Goal: Task Accomplishment & Management: Manage account settings

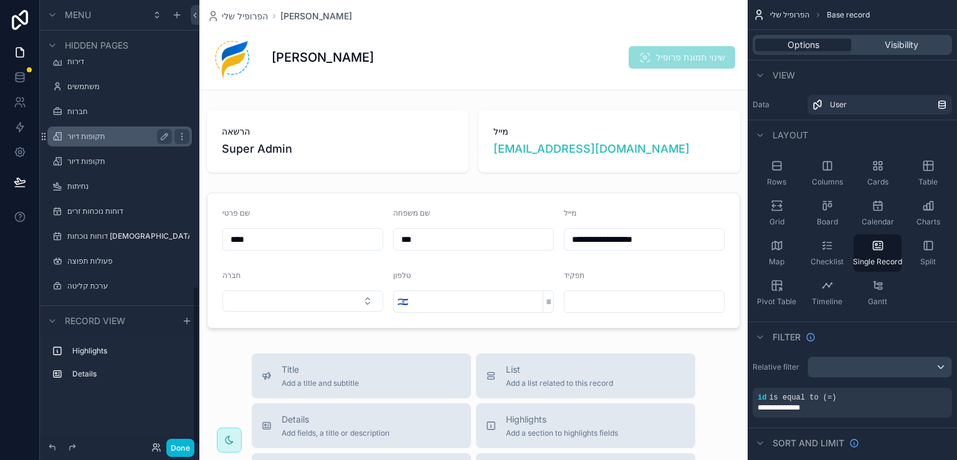
scroll to position [803, 0]
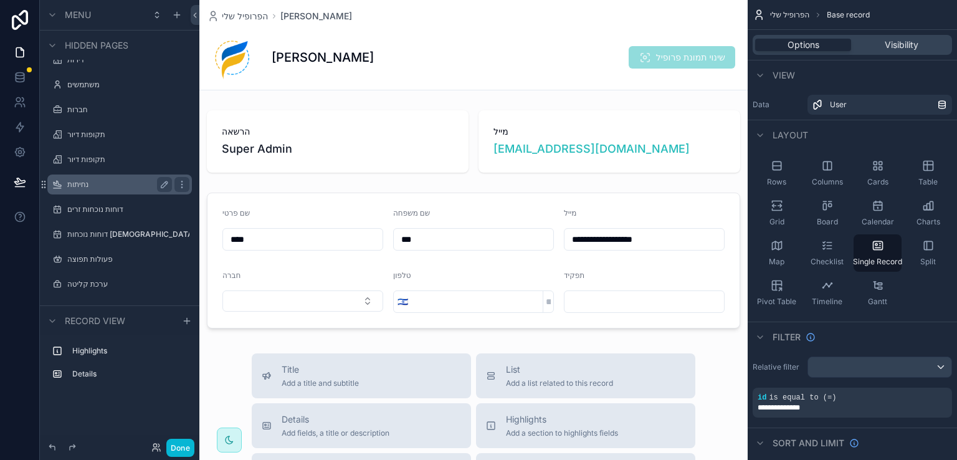
click at [85, 183] on label "נחיתות" at bounding box center [117, 184] width 100 height 10
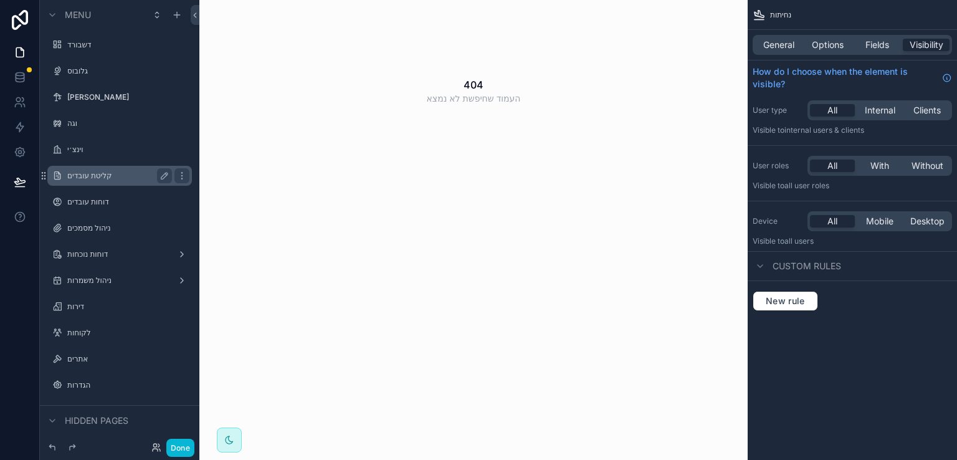
click at [90, 178] on label "קליטת עובדים" at bounding box center [117, 176] width 100 height 10
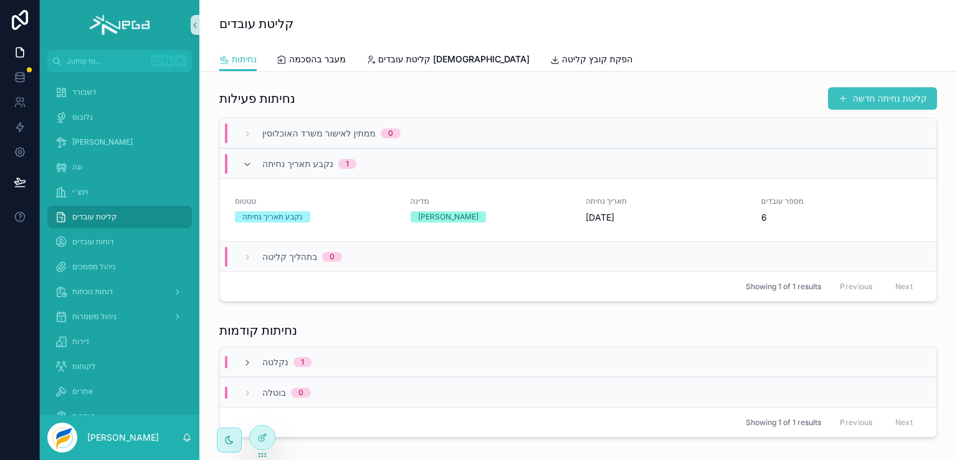
click at [855, 98] on button "קליטת נחיתה חדשה" at bounding box center [882, 98] width 109 height 22
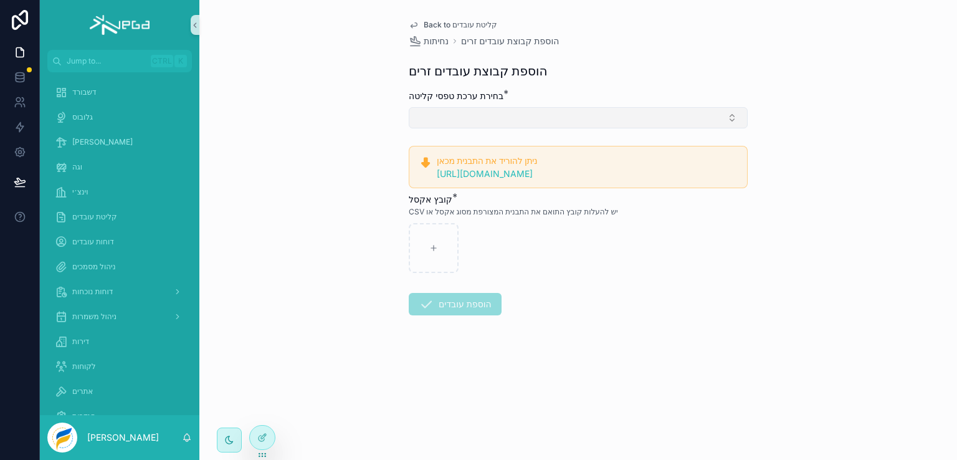
click at [512, 118] on button "Select Button" at bounding box center [578, 117] width 339 height 21
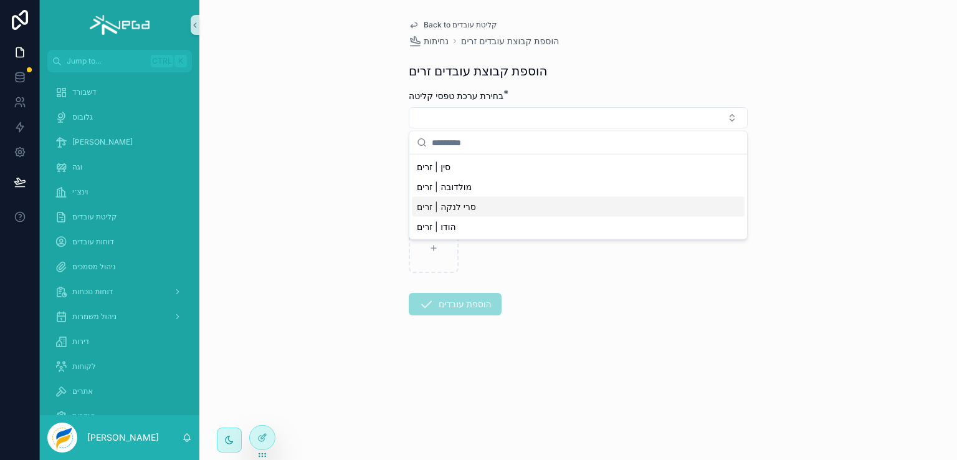
click at [621, 328] on form "בחירת ערכת טפסי קליטה * ניתן להוריד את התבנית מכאן https://forms.vega-hr.co.il/…" at bounding box center [578, 242] width 339 height 305
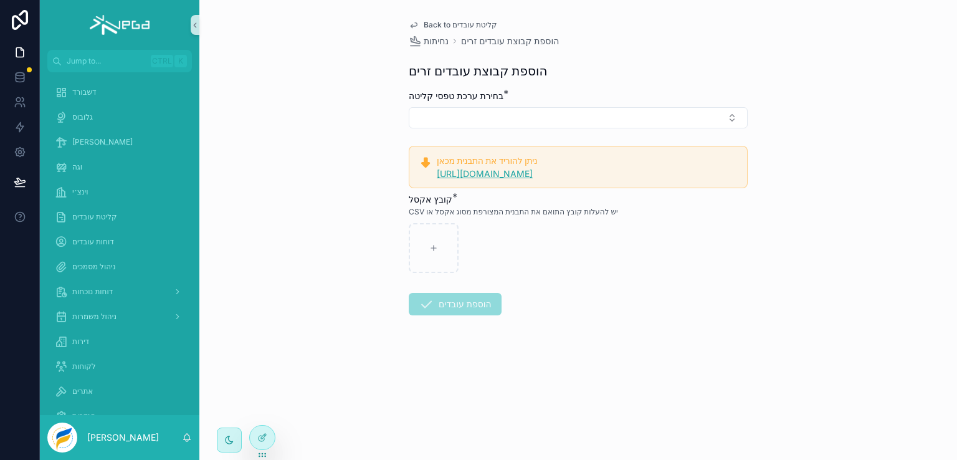
click at [465, 174] on link "https://forms.vega-hr.co.il/bulk-foreign-workers" at bounding box center [485, 173] width 96 height 11
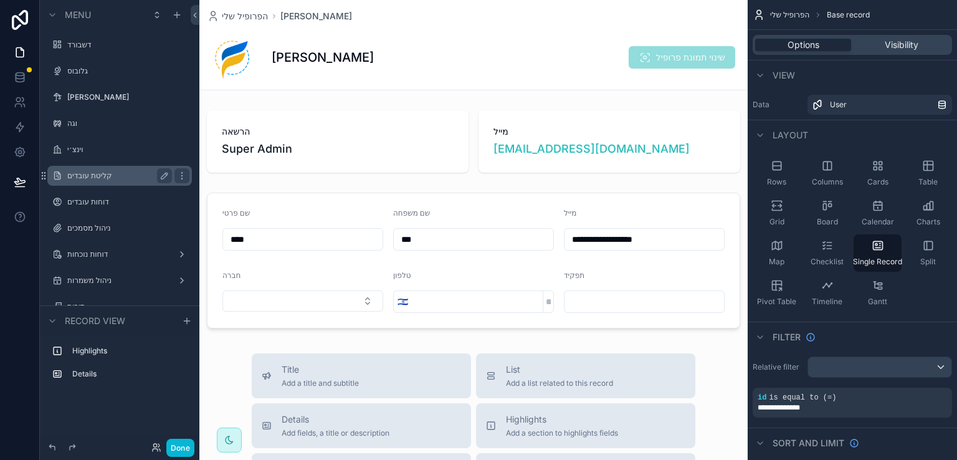
click at [101, 176] on label "קליטת עובדים" at bounding box center [117, 176] width 100 height 10
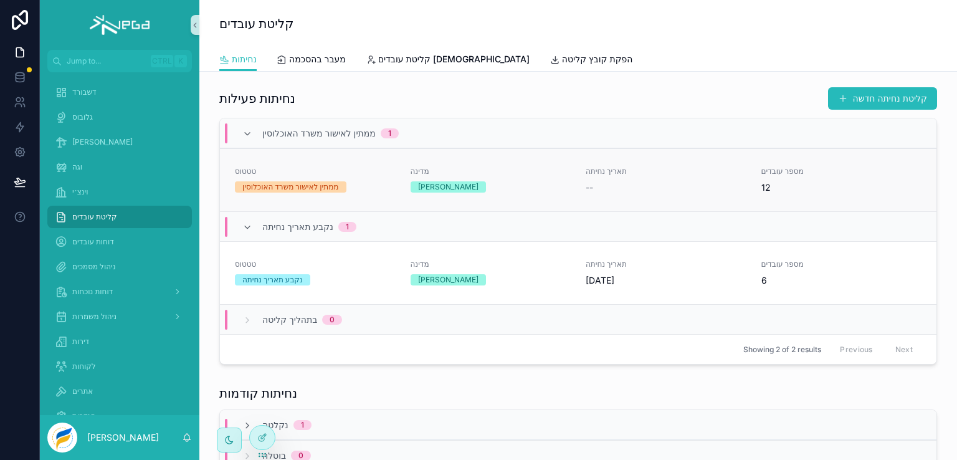
click at [282, 166] on span "טטטוס" at bounding box center [315, 171] width 161 height 10
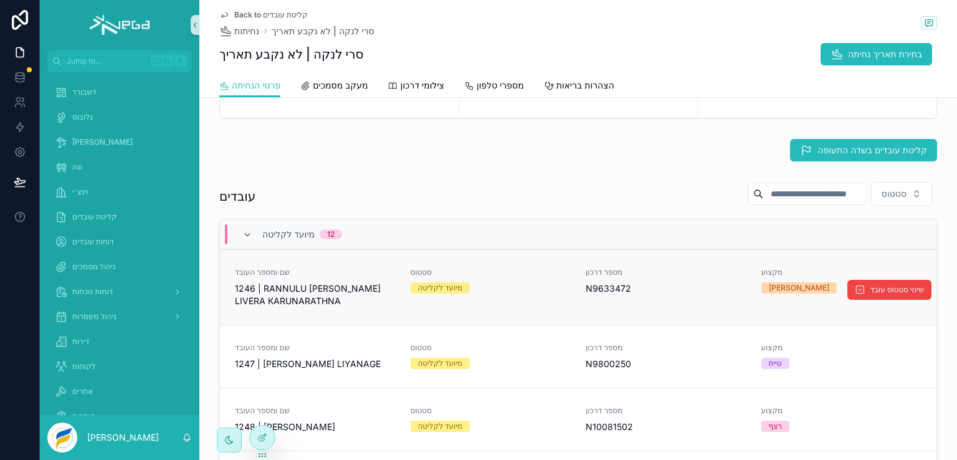
scroll to position [125, 0]
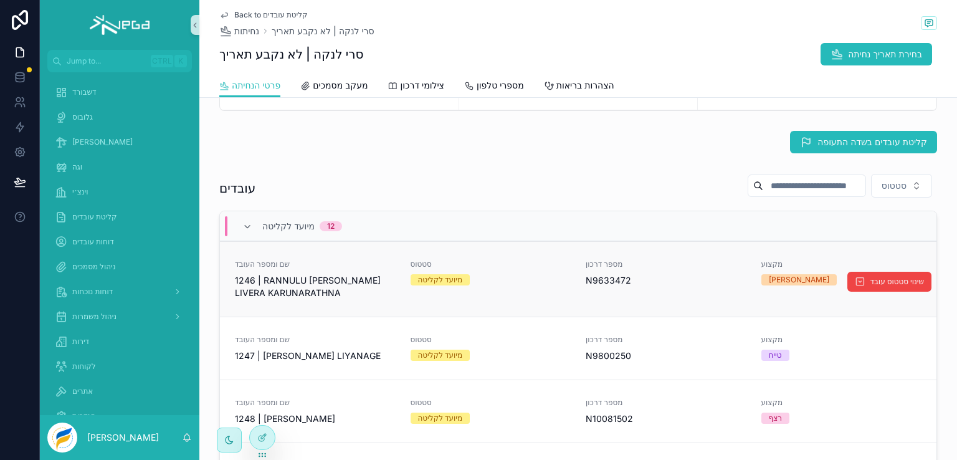
click at [318, 287] on span "1246 | RANNULU [PERSON_NAME] LIVERA KARUNARATHNA" at bounding box center [315, 286] width 161 height 25
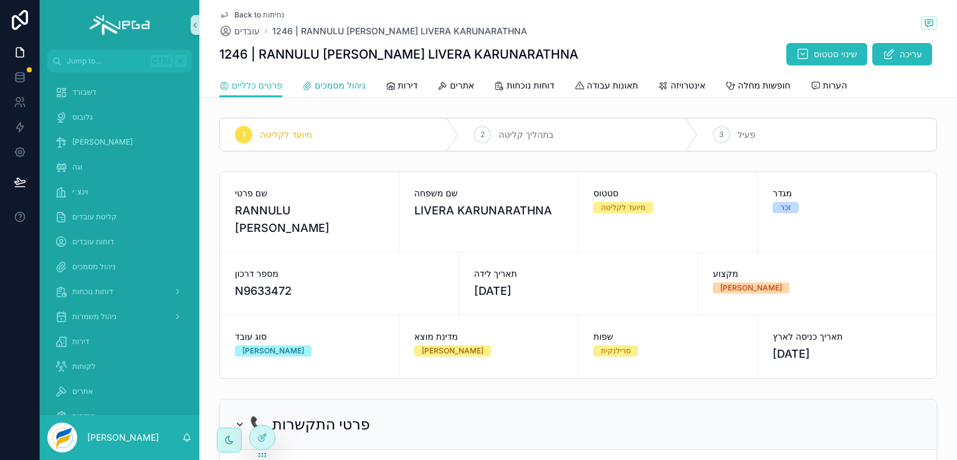
click at [340, 85] on span "ניהול מסמכים" at bounding box center [340, 85] width 51 height 12
